Goal: Transaction & Acquisition: Purchase product/service

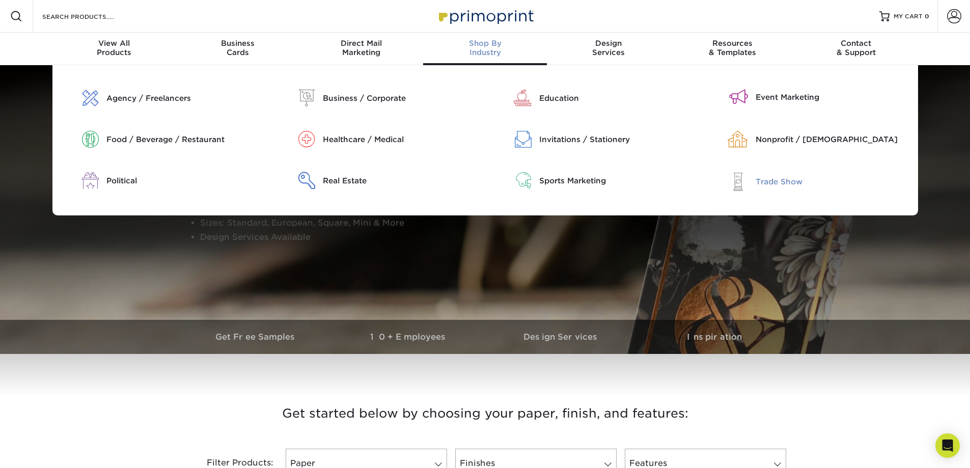
click at [757, 188] on div "Trade Show" at bounding box center [836, 181] width 162 height 19
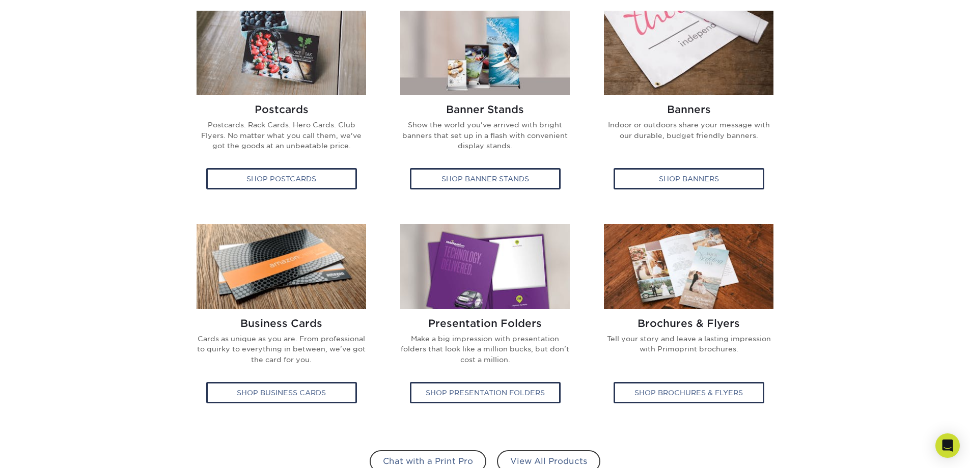
scroll to position [305, 0]
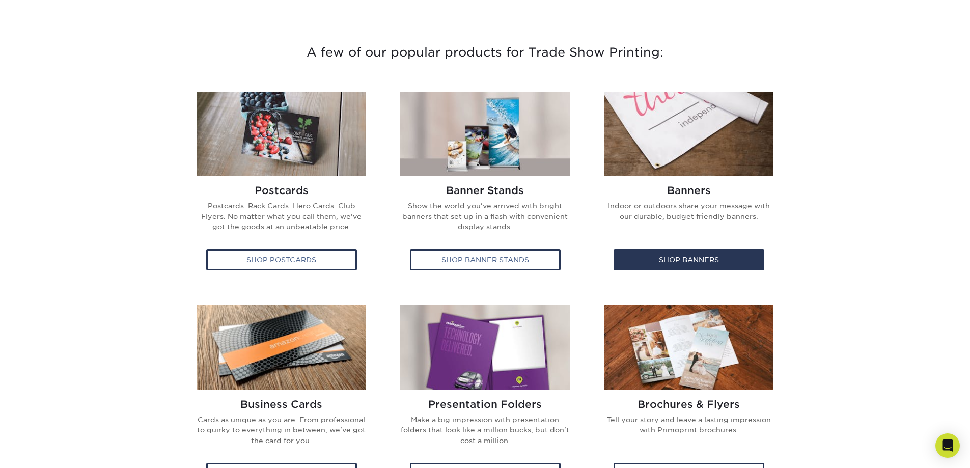
click at [755, 158] on img at bounding box center [689, 134] width 170 height 85
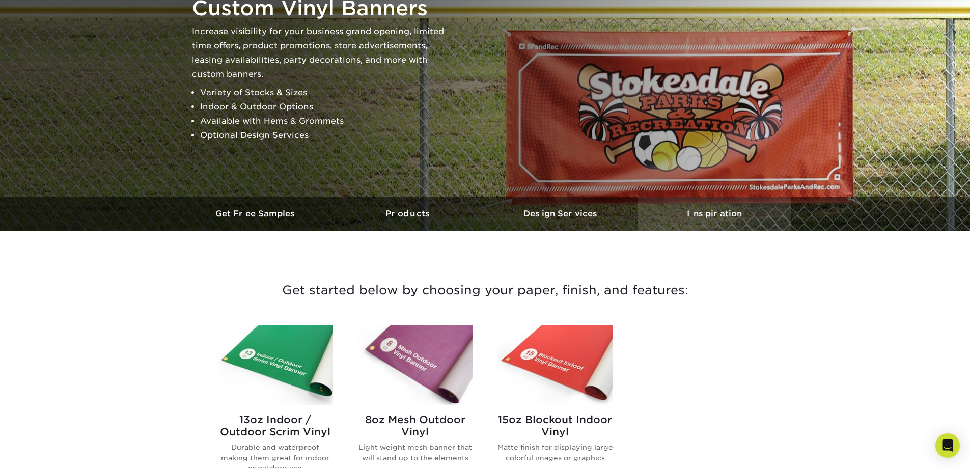
scroll to position [305, 0]
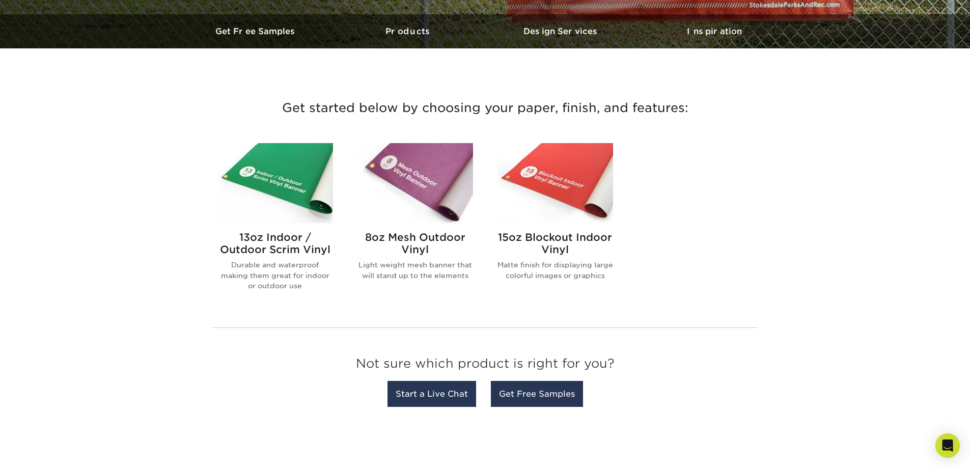
click at [303, 184] on img at bounding box center [275, 183] width 116 height 80
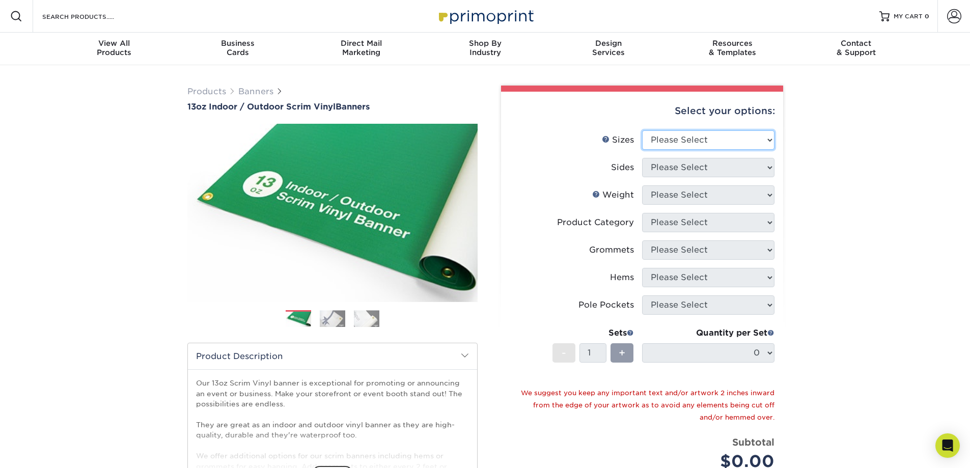
click at [683, 138] on select "Please Select 24" x 36" 24" x 48" 36" x 48" 36" x 60" 36" x 72" 36" x 96" 36" x…" at bounding box center [708, 139] width 132 height 19
click at [882, 229] on div "Products Banners 13oz Indoor / Outdoor Scrim Vinyl Banners Previous Next" at bounding box center [485, 344] width 970 height 559
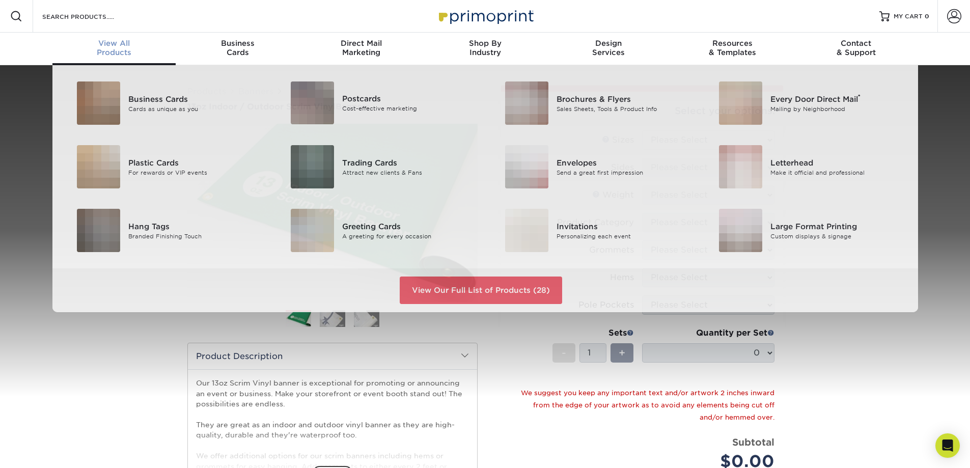
click at [126, 48] on div "View All Products" at bounding box center [114, 48] width 124 height 18
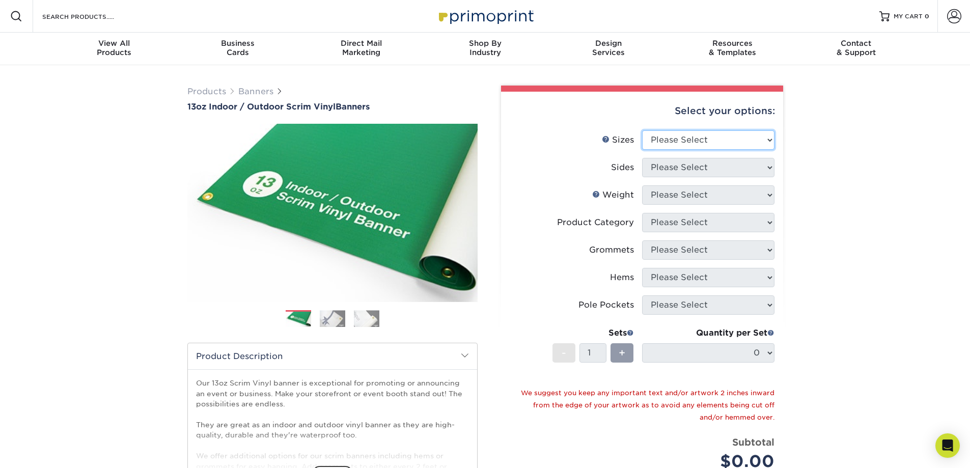
click at [672, 139] on select "Please Select 24" x 36" 24" x 48" 36" x 48" 36" x 60" 36" x 72" 36" x 96" 36" x…" at bounding box center [708, 139] width 132 height 19
click at [832, 245] on div "Products Banners 13oz Indoor / Outdoor Scrim Vinyl Banners Previous Next" at bounding box center [485, 344] width 970 height 559
click at [659, 137] on select "Please Select 24" x 36" 24" x 48" 36" x 48" 36" x 60" 36" x 72" 36" x 96" 36" x…" at bounding box center [708, 139] width 132 height 19
select select "48.00x120.00"
click at [642, 130] on select "Please Select 24" x 36" 24" x 48" 36" x 48" 36" x 60" 36" x 72" 36" x 96" 36" x…" at bounding box center [708, 139] width 132 height 19
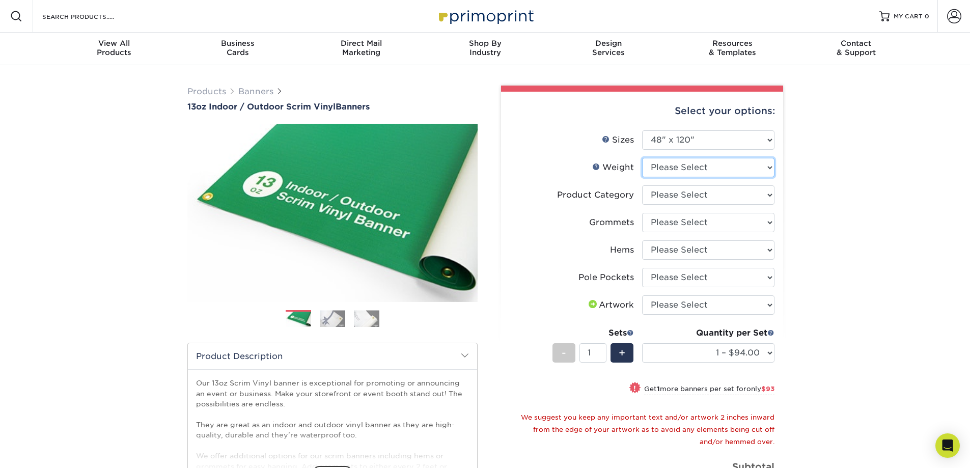
click at [698, 170] on select "Please Select 13OZ" at bounding box center [708, 167] width 132 height 19
